Goal: Find contact information: Find contact information

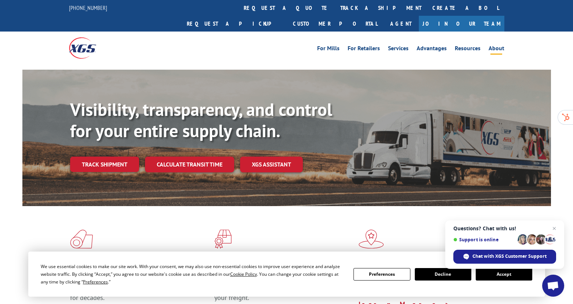
click at [498, 46] on link "About" at bounding box center [497, 50] width 16 height 8
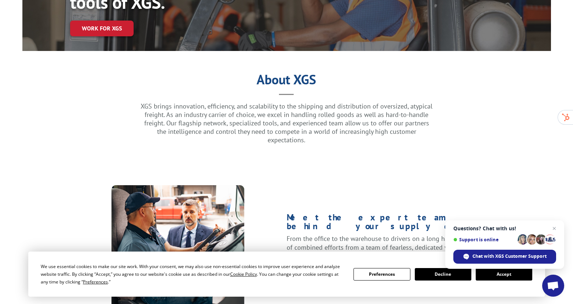
scroll to position [184, 0]
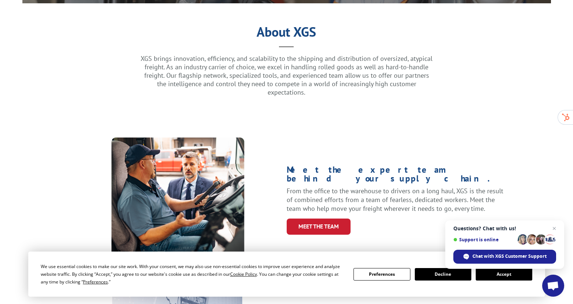
click at [515, 276] on button "Accept" at bounding box center [504, 274] width 57 height 12
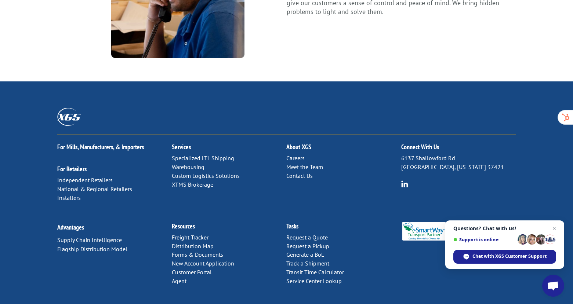
scroll to position [975, 0]
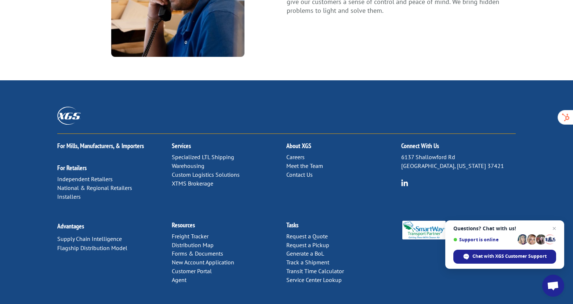
click at [304, 171] on link "Contact Us" at bounding box center [299, 174] width 26 height 7
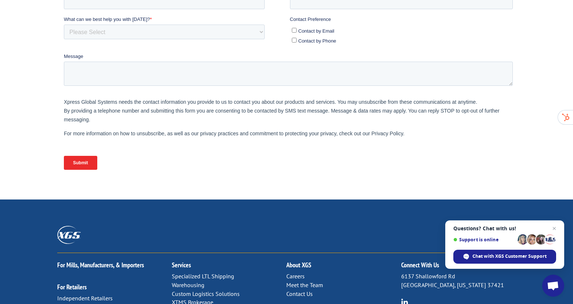
scroll to position [340, 0]
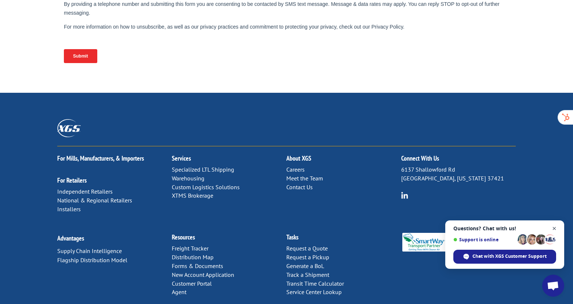
click at [554, 229] on span "Close chat" at bounding box center [554, 228] width 9 height 9
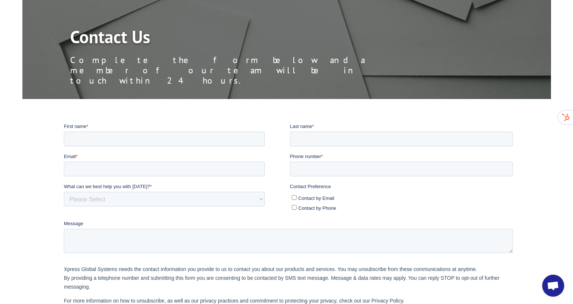
scroll to position [0, 0]
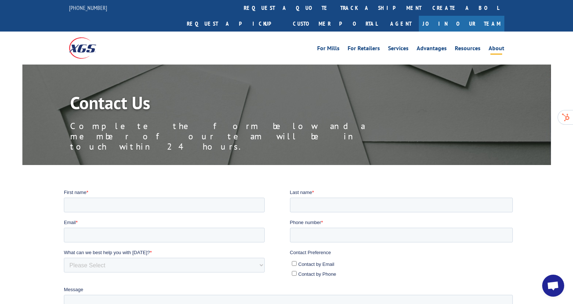
click at [494, 46] on link "About" at bounding box center [497, 50] width 16 height 8
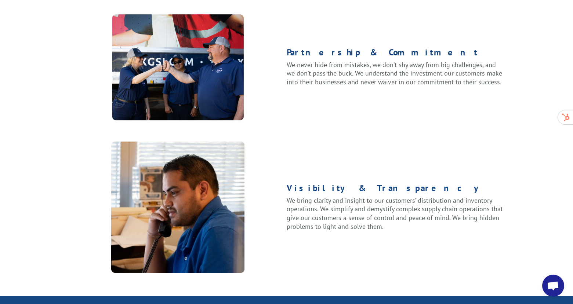
scroll to position [755, 0]
